Goal: Transaction & Acquisition: Purchase product/service

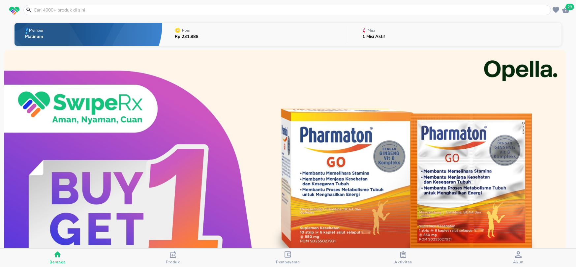
click at [192, 11] on input "text" at bounding box center [291, 10] width 516 height 7
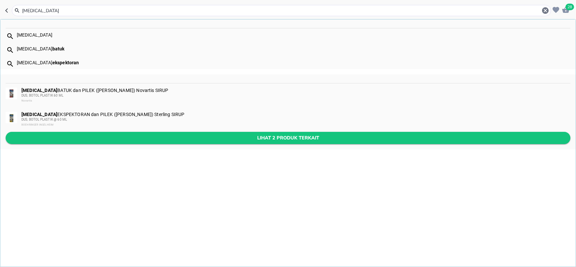
type input "[MEDICAL_DATA]"
click at [51, 143] on button "Lihat 2 produk terkait" at bounding box center [288, 138] width 565 height 12
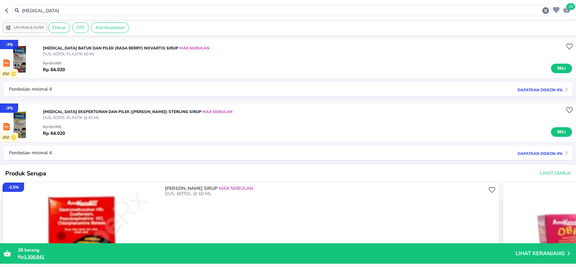
click at [68, 57] on div "Rp 66.000 Rp 64.020 Beli" at bounding box center [307, 65] width 529 height 16
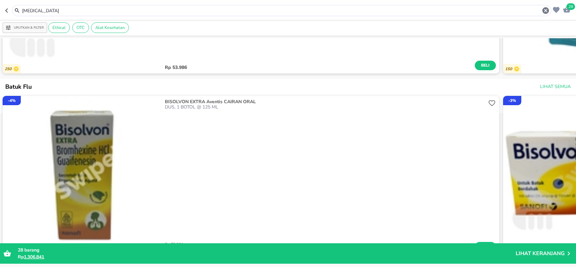
scroll to position [1476, 0]
